Goal: Task Accomplishment & Management: Use online tool/utility

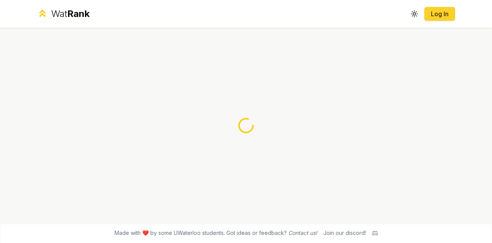
click at [439, 18] on link "Log In" at bounding box center [440, 13] width 18 height 9
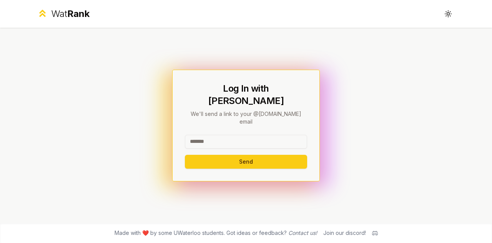
click at [230, 135] on input at bounding box center [246, 142] width 122 height 14
type input "*******"
click at [185, 155] on button "Send" at bounding box center [246, 162] width 122 height 14
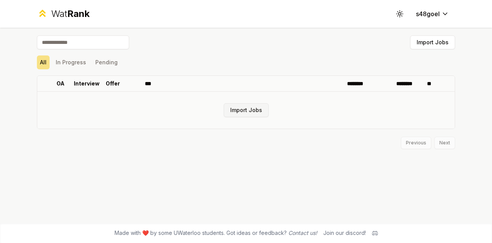
click at [237, 115] on button "Import Jobs" at bounding box center [246, 110] width 45 height 14
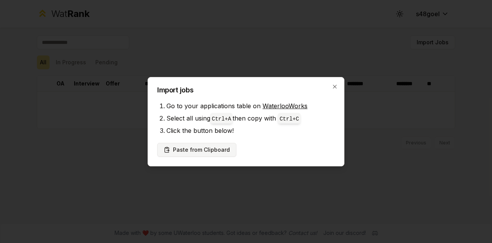
click at [192, 147] on button "Paste from Clipboard" at bounding box center [196, 150] width 79 height 14
click at [184, 147] on button "Paste from Clipboard" at bounding box center [196, 150] width 79 height 14
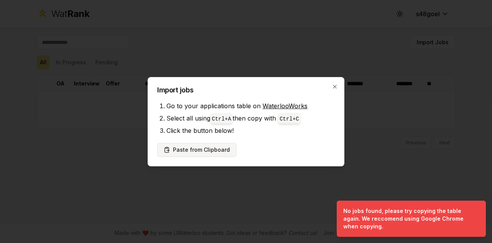
click at [188, 146] on button "Paste from Clipboard" at bounding box center [196, 150] width 79 height 14
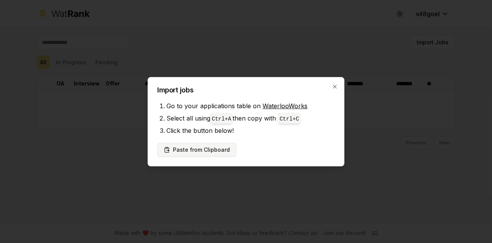
click at [177, 146] on button "Paste from Clipboard" at bounding box center [196, 150] width 79 height 14
click at [205, 152] on button "Paste from Clipboard" at bounding box center [196, 150] width 79 height 14
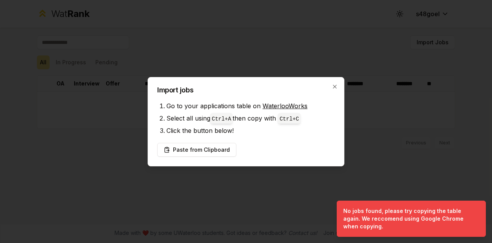
click at [265, 127] on li "Click the button below!" at bounding box center [251, 130] width 168 height 12
click at [275, 103] on link "WaterlooWorks" at bounding box center [285, 106] width 45 height 8
click at [183, 149] on button "Paste from Clipboard" at bounding box center [196, 150] width 79 height 14
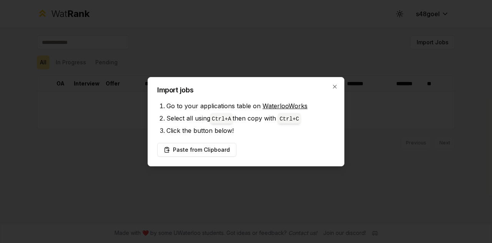
click at [283, 100] on li "Go to your applications table on WaterlooWorks" at bounding box center [251, 106] width 168 height 12
click at [278, 107] on link "WaterlooWorks" at bounding box center [285, 106] width 45 height 8
click at [202, 153] on button "Paste from Clipboard" at bounding box center [196, 150] width 79 height 14
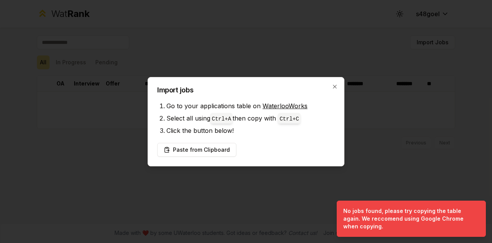
click at [284, 105] on link "WaterlooWorks" at bounding box center [285, 106] width 45 height 8
click at [197, 153] on button "Paste from Clipboard" at bounding box center [196, 150] width 79 height 14
click at [333, 87] on icon "button" at bounding box center [335, 86] width 6 height 6
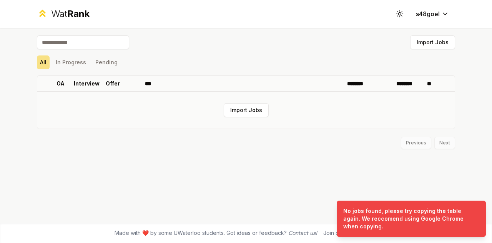
click at [252, 122] on td "Import Jobs" at bounding box center [246, 110] width 418 height 37
click at [237, 110] on button "Import Jobs" at bounding box center [246, 110] width 45 height 14
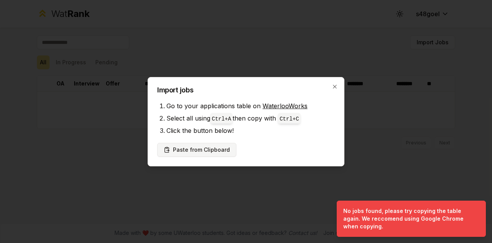
click at [214, 149] on button "Paste from Clipboard" at bounding box center [196, 150] width 79 height 14
click at [213, 149] on button "Paste from Clipboard" at bounding box center [196, 150] width 79 height 14
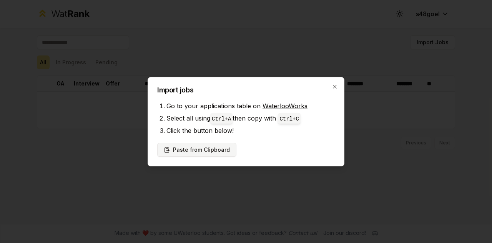
click at [195, 147] on button "Paste from Clipboard" at bounding box center [196, 150] width 79 height 14
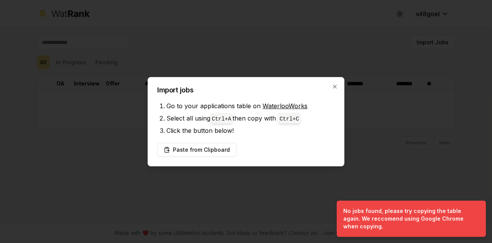
click at [330, 93] on div "Import jobs Go to your applications table on WaterlooWorks Select all using Ctr…" at bounding box center [246, 121] width 197 height 89
click at [332, 93] on h2 "Import jobs" at bounding box center [246, 90] width 178 height 7
click at [334, 84] on icon "button" at bounding box center [335, 86] width 6 height 6
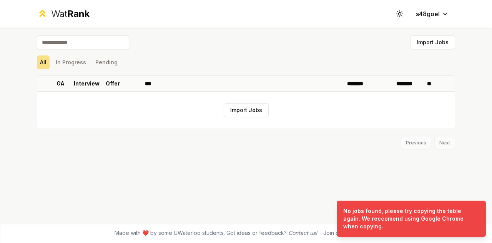
click at [86, 40] on input at bounding box center [83, 42] width 92 height 14
type input "*"
click at [403, 12] on icon at bounding box center [399, 13] width 7 height 7
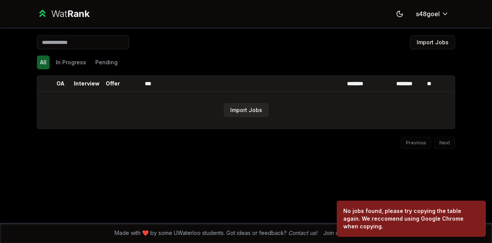
click at [258, 103] on button "Import Jobs" at bounding box center [246, 110] width 45 height 14
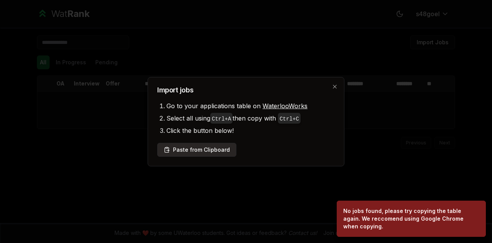
click at [178, 152] on button "Paste from Clipboard" at bounding box center [196, 150] width 79 height 14
click at [333, 90] on h2 "Import jobs" at bounding box center [246, 90] width 178 height 7
click at [335, 87] on icon "button" at bounding box center [335, 86] width 6 height 6
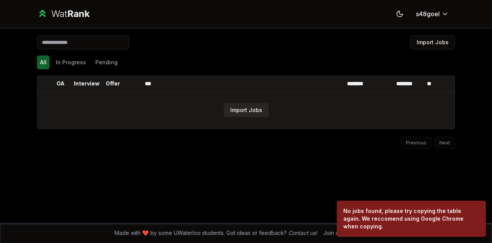
click at [255, 110] on button "Import Jobs" at bounding box center [246, 110] width 45 height 14
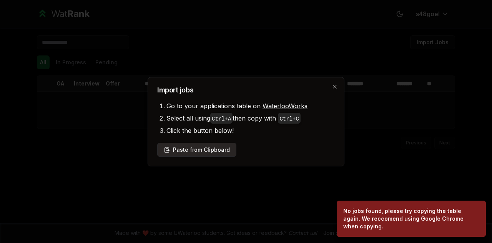
click at [204, 151] on button "Paste from Clipboard" at bounding box center [196, 150] width 79 height 14
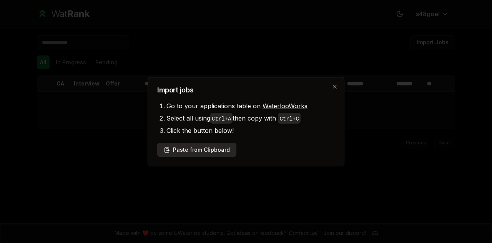
click at [201, 143] on button "Paste from Clipboard" at bounding box center [196, 150] width 79 height 14
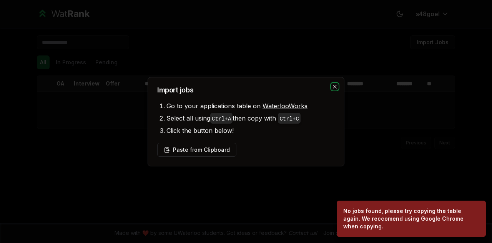
click at [335, 87] on icon "button" at bounding box center [335, 86] width 6 height 6
